Goal: Navigation & Orientation: Find specific page/section

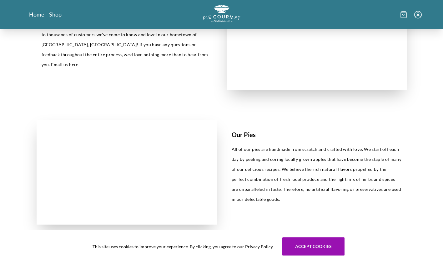
scroll to position [215, 0]
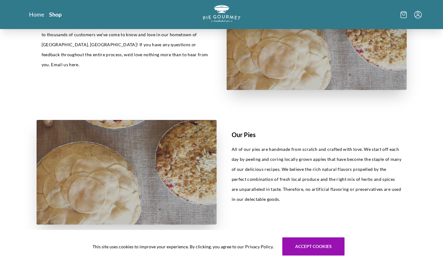
click at [51, 17] on link "Shop" at bounding box center [55, 15] width 13 height 8
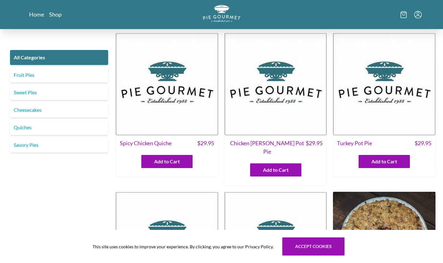
click at [24, 97] on link "Sweet Pies" at bounding box center [59, 92] width 98 height 15
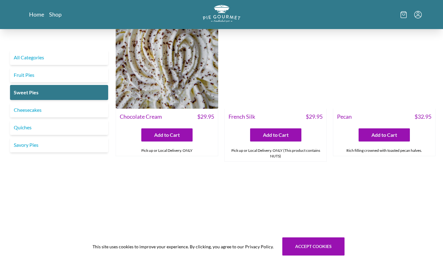
scroll to position [186, 0]
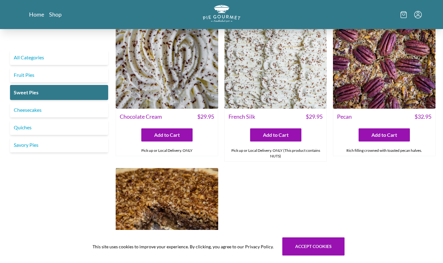
click at [21, 78] on link "Fruit Pies" at bounding box center [59, 75] width 98 height 15
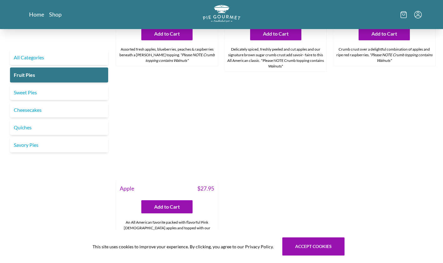
scroll to position [646, 0]
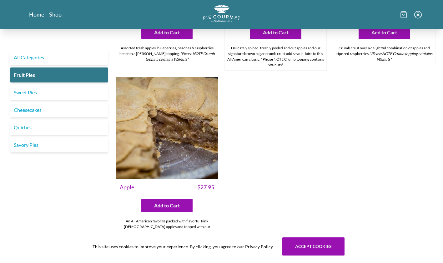
click at [25, 147] on link "Savory Pies" at bounding box center [59, 145] width 98 height 15
